Goal: Information Seeking & Learning: Find specific fact

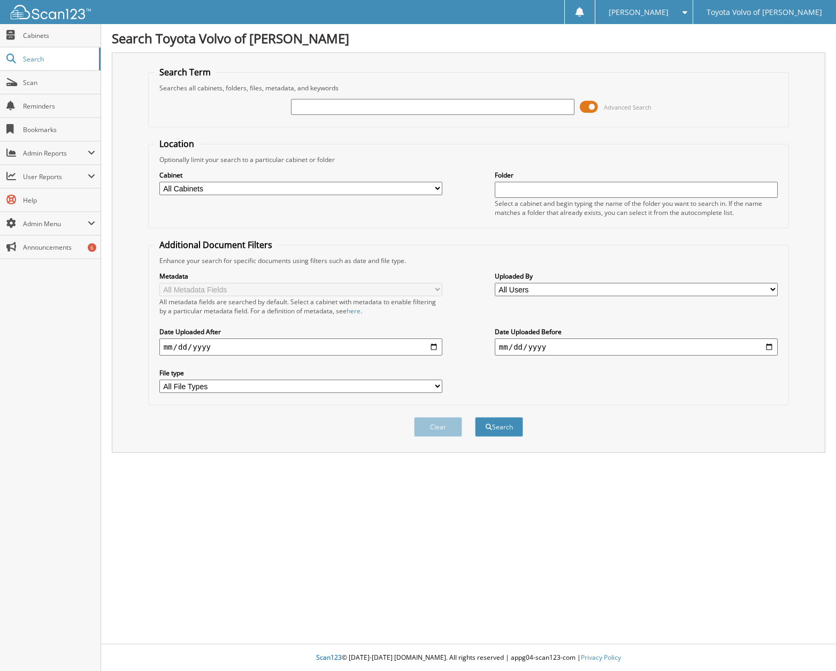
click at [326, 110] on input "text" at bounding box center [432, 107] width 283 height 16
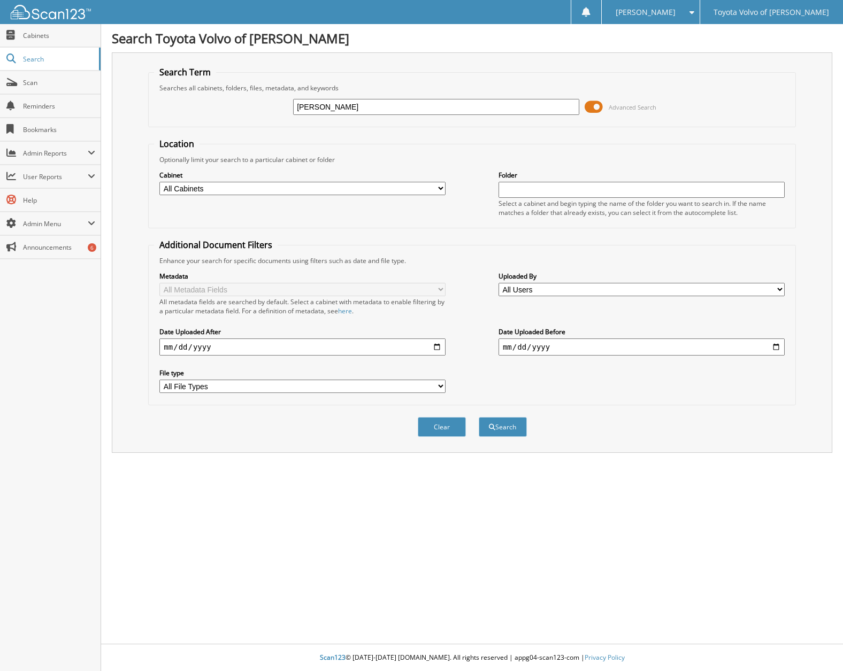
drag, startPoint x: 324, startPoint y: 106, endPoint x: 313, endPoint y: 111, distance: 12.0
click at [313, 111] on input "lucy van" at bounding box center [436, 107] width 286 height 16
click at [329, 106] on input "lucy van" at bounding box center [436, 107] width 286 height 16
click at [322, 106] on input "lucy van" at bounding box center [436, 107] width 286 height 16
drag, startPoint x: 325, startPoint y: 106, endPoint x: 314, endPoint y: 109, distance: 10.7
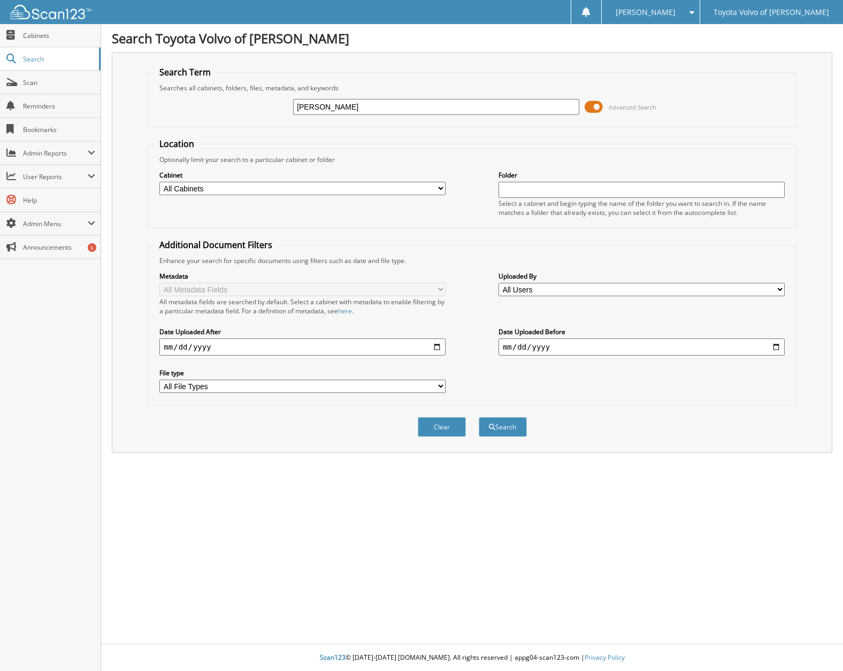
click at [314, 109] on input "lucy van" at bounding box center [436, 107] width 286 height 16
click at [330, 109] on input "lucy van" at bounding box center [436, 107] width 286 height 16
type input "[PERSON_NAME]"
click at [510, 426] on button "Search" at bounding box center [503, 427] width 48 height 20
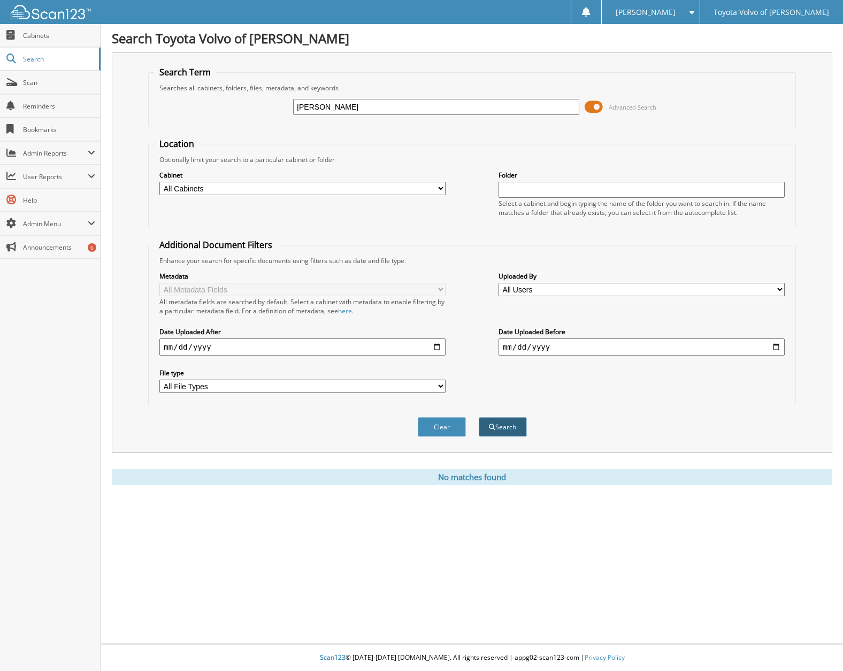
type input "[PERSON_NAME]"
click at [506, 429] on button "Search" at bounding box center [503, 427] width 48 height 20
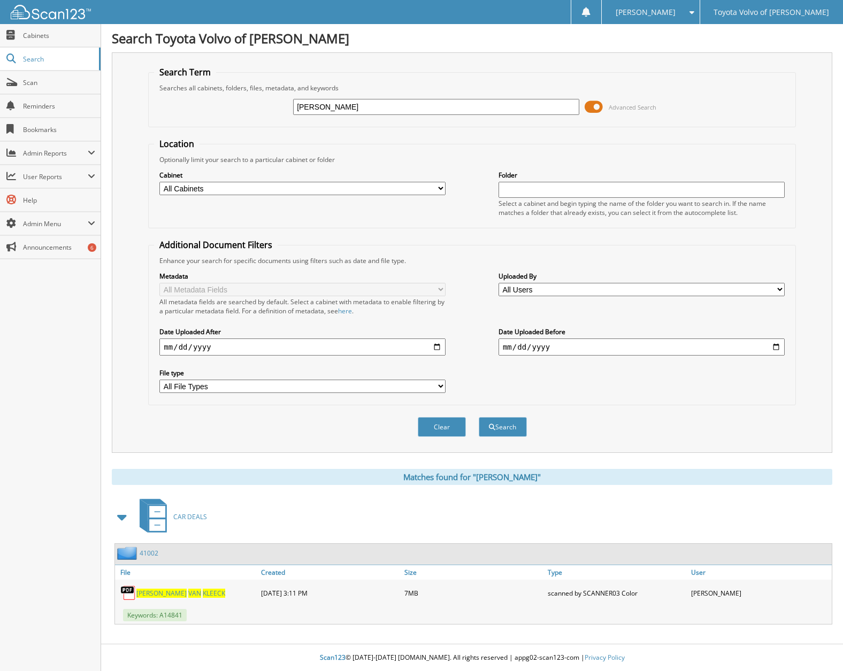
click at [150, 551] on link "41002" at bounding box center [149, 553] width 19 height 9
